Goal: Task Accomplishment & Management: Use online tool/utility

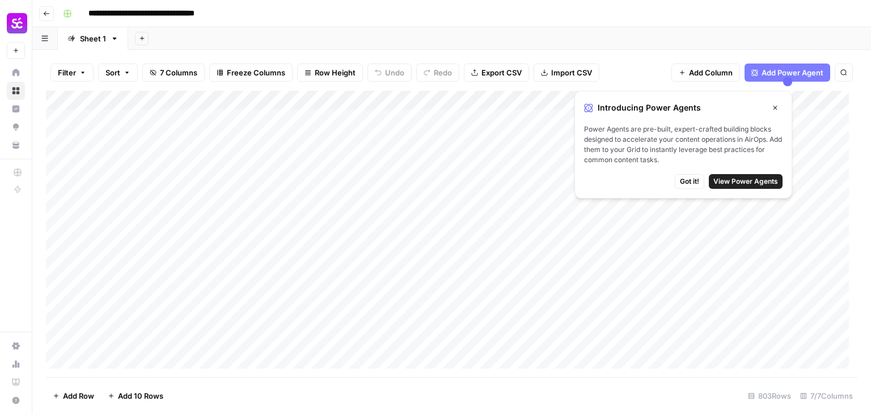
click at [776, 111] on icon "button" at bounding box center [775, 107] width 7 height 7
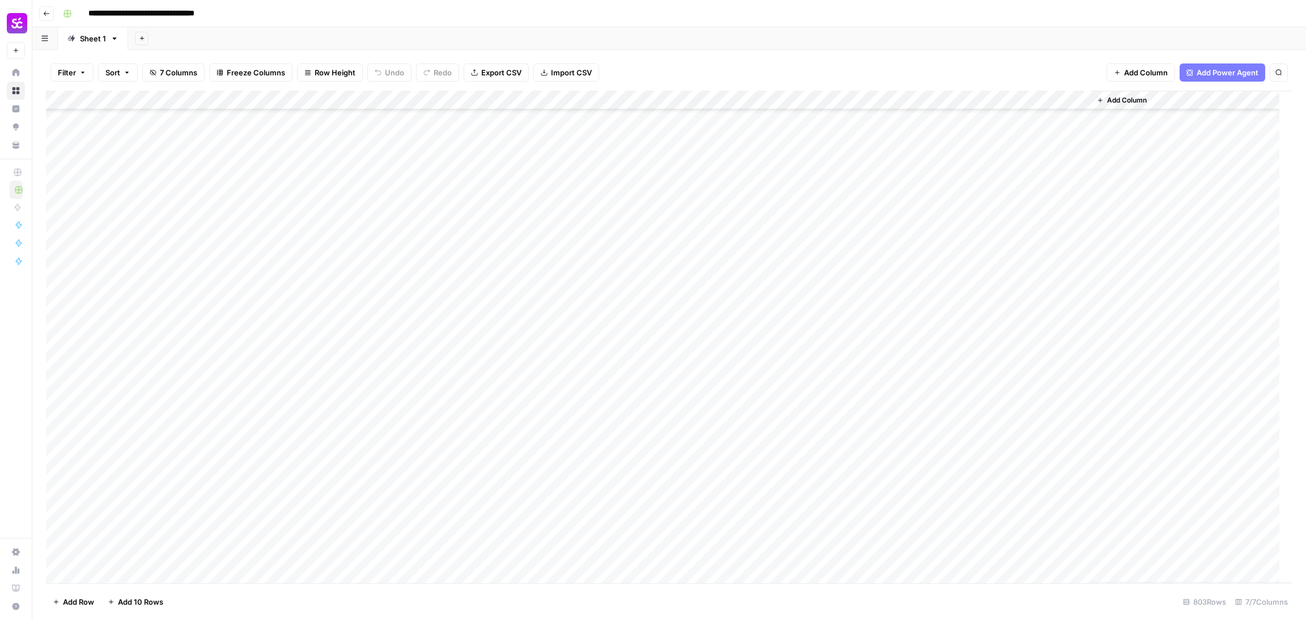
scroll to position [7990, 0]
click at [828, 297] on div "Add Column" at bounding box center [669, 337] width 1247 height 493
click at [845, 187] on div "Add Column" at bounding box center [669, 337] width 1247 height 493
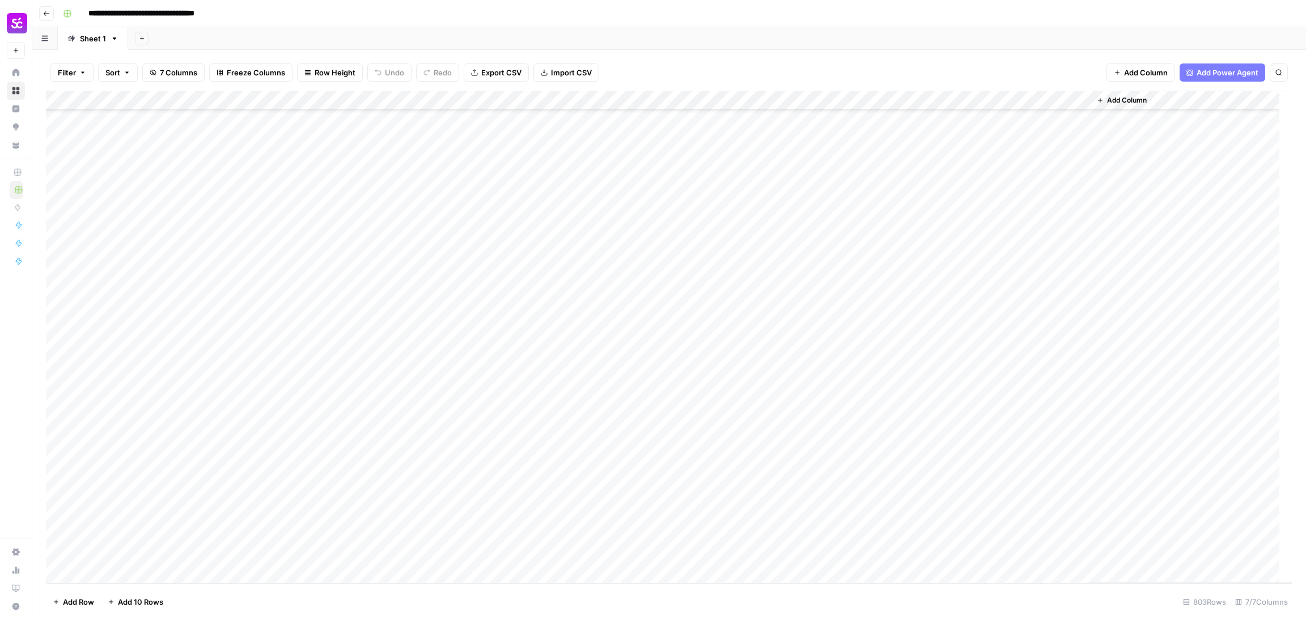
click at [857, 228] on div "Add Column" at bounding box center [669, 337] width 1247 height 493
click at [835, 352] on div "Add Column" at bounding box center [669, 337] width 1247 height 493
click at [851, 333] on div "Add Column" at bounding box center [669, 337] width 1247 height 493
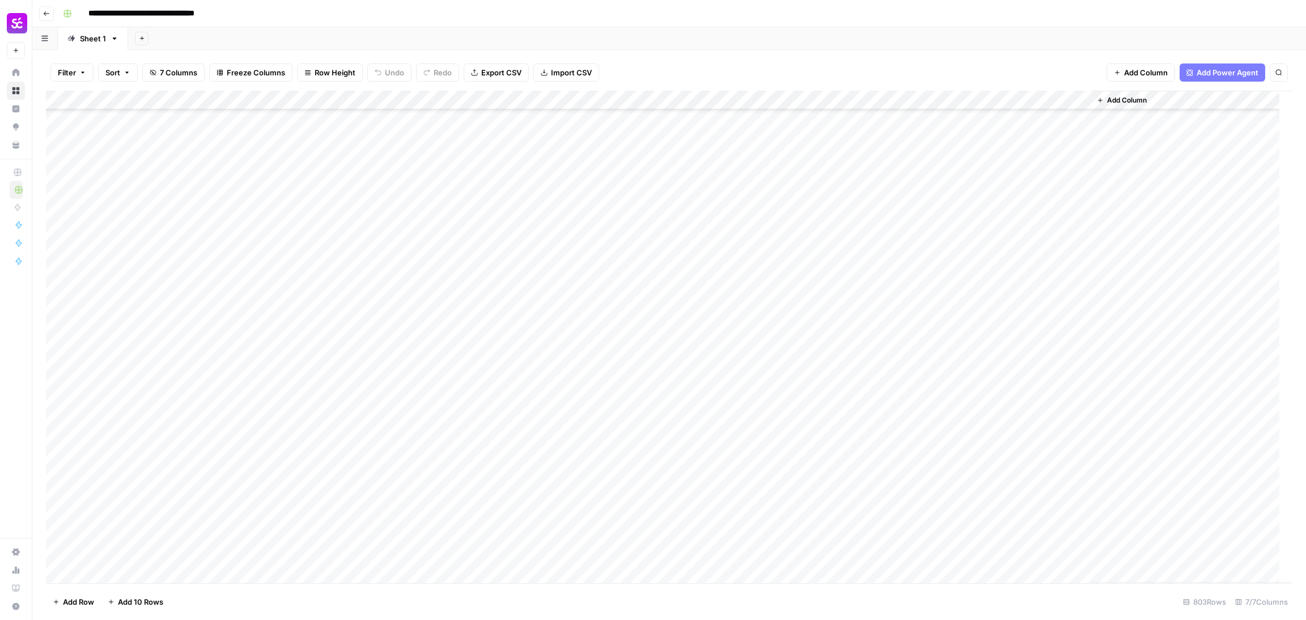
drag, startPoint x: 844, startPoint y: 333, endPoint x: 842, endPoint y: 361, distance: 27.3
click at [842, 361] on div "Add Column" at bounding box center [669, 337] width 1247 height 493
click at [822, 251] on div "Add Column" at bounding box center [669, 337] width 1247 height 493
drag, startPoint x: 848, startPoint y: 358, endPoint x: 829, endPoint y: 560, distance: 202.1
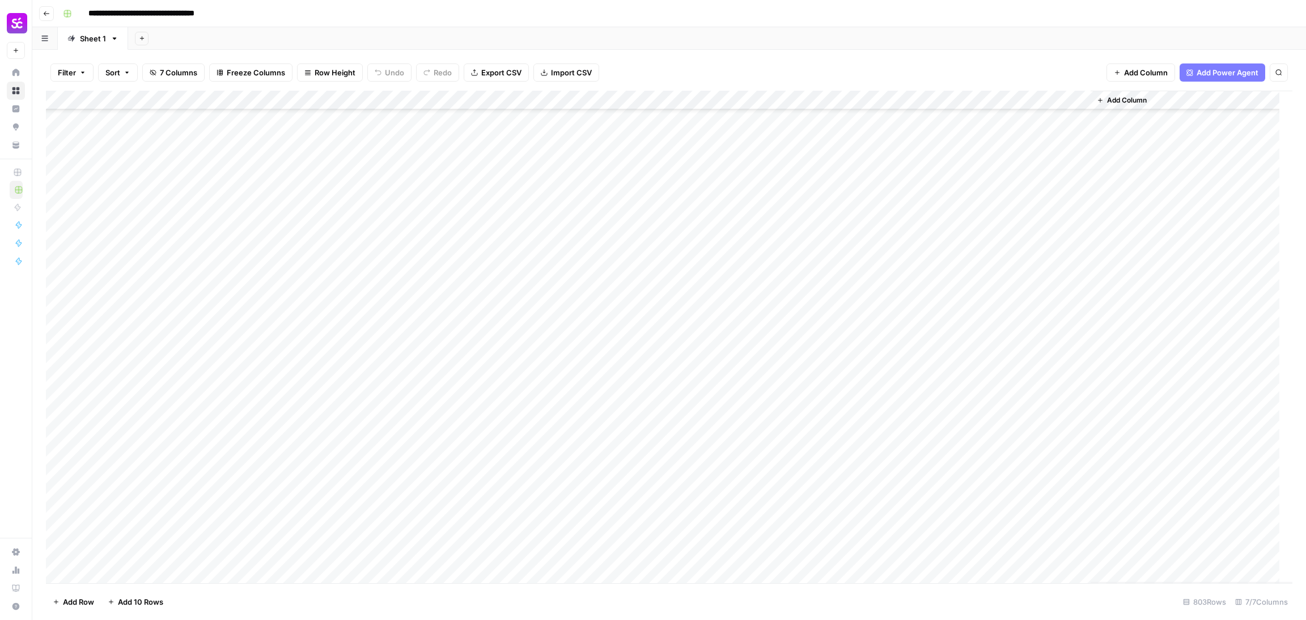
click at [829, 413] on div "Add Column" at bounding box center [669, 337] width 1247 height 493
